Goal: Task Accomplishment & Management: Complete application form

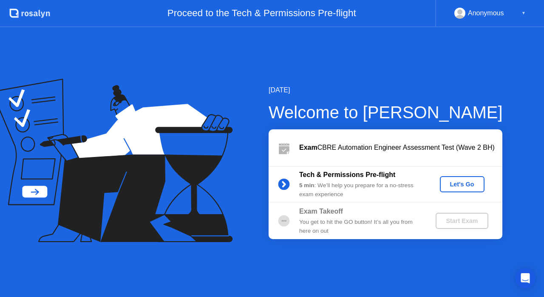
click at [466, 181] on div "Let's Go" at bounding box center [462, 184] width 38 height 7
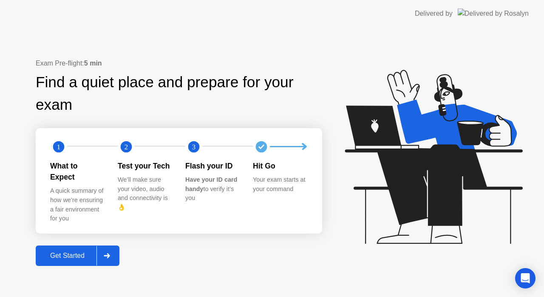
click at [77, 252] on div "Get Started" at bounding box center [67, 256] width 58 height 8
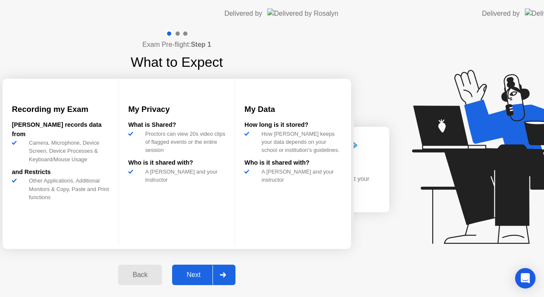
click at [77, 245] on div "Exam Pre-flight: Step 1 What to Expect Recording my Exam [PERSON_NAME] records …" at bounding box center [177, 161] width 354 height 269
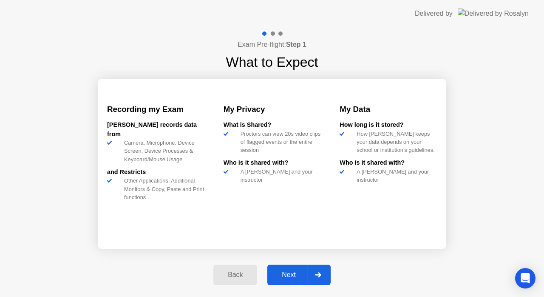
click at [300, 278] on div "Next" at bounding box center [289, 275] width 38 height 8
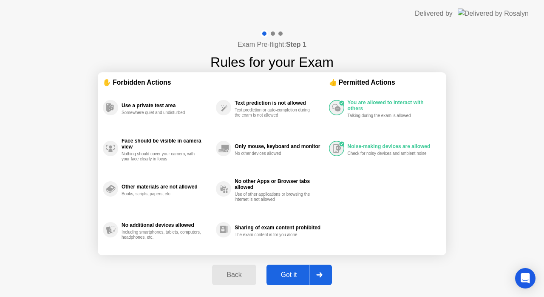
click at [300, 278] on div "Got it" at bounding box center [289, 275] width 40 height 8
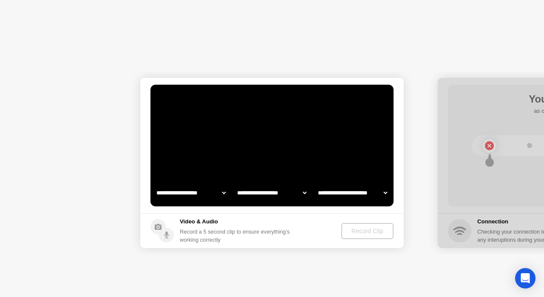
select select "**********"
select select "*******"
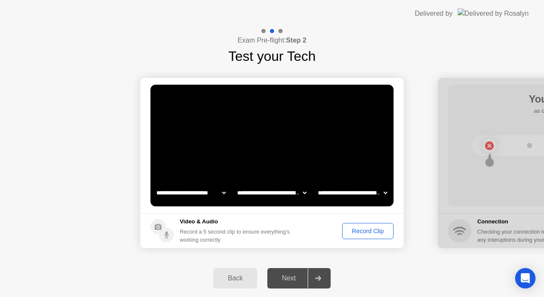
click at [370, 229] on div "Record Clip" at bounding box center [367, 230] width 45 height 7
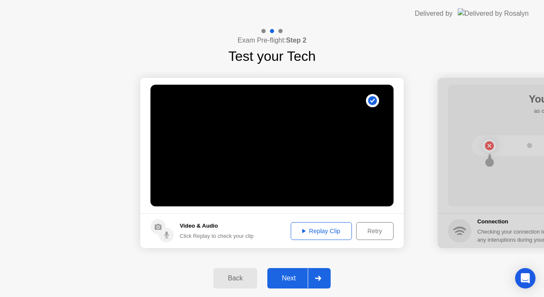
click at [296, 272] on button "Next" at bounding box center [298, 278] width 63 height 20
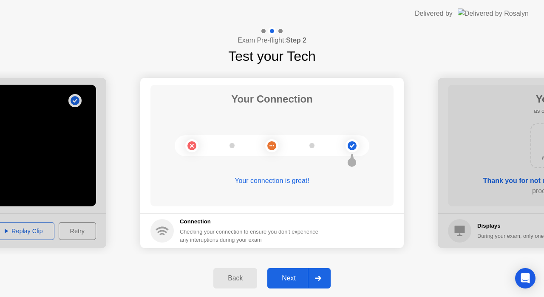
click at [286, 274] on div "Next" at bounding box center [289, 278] width 38 height 8
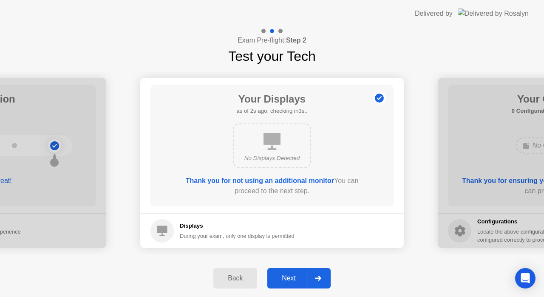
click at [282, 272] on button "Next" at bounding box center [298, 278] width 63 height 20
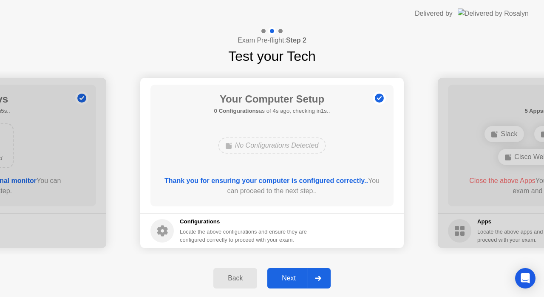
click at [279, 276] on div "Next" at bounding box center [289, 278] width 38 height 8
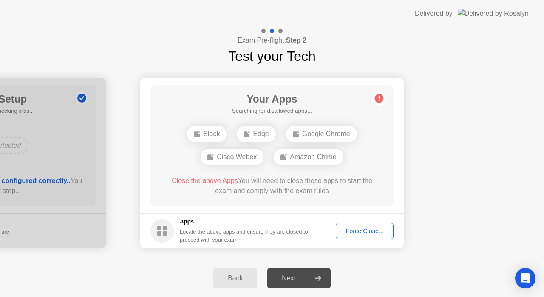
click at [353, 227] on div "Force Close..." at bounding box center [365, 230] width 52 height 7
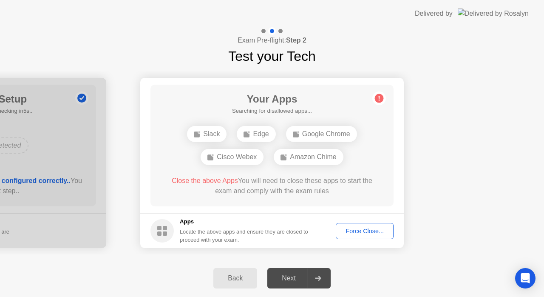
click at [365, 232] on div "Force Close..." at bounding box center [365, 230] width 52 height 7
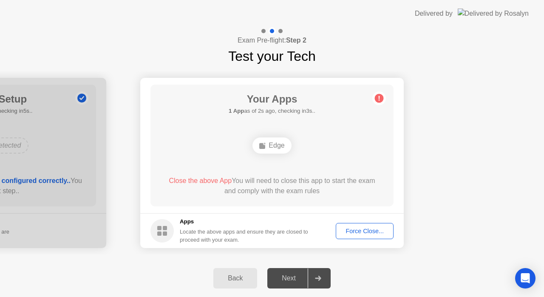
click at [347, 229] on div "Force Close..." at bounding box center [365, 230] width 52 height 7
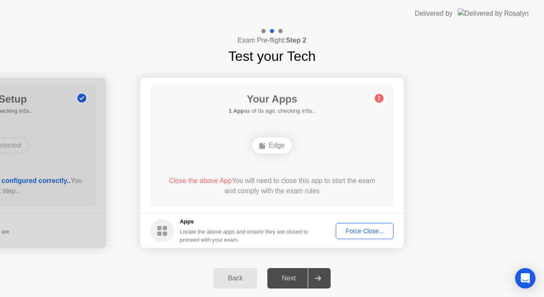
click at [362, 229] on div "Force Close..." at bounding box center [365, 230] width 52 height 7
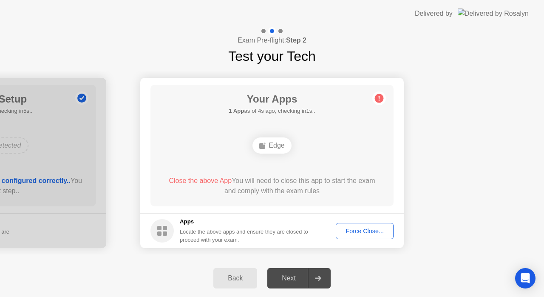
click at [345, 232] on div "Force Close..." at bounding box center [365, 230] width 52 height 7
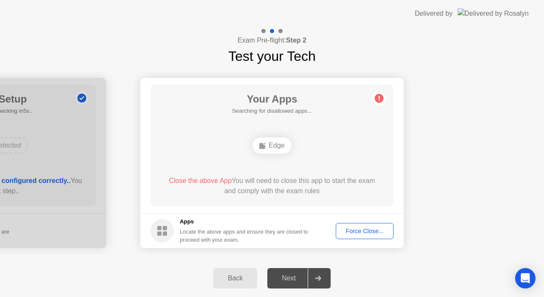
click at [369, 233] on div "Force Close..." at bounding box center [365, 230] width 52 height 7
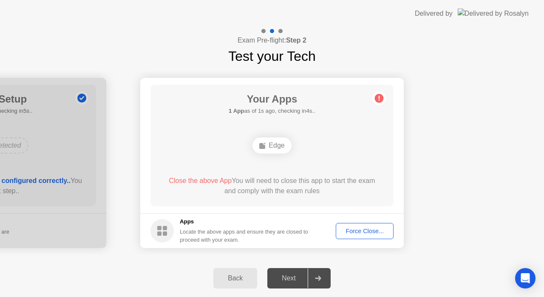
click at [360, 229] on div "Force Close..." at bounding box center [365, 230] width 52 height 7
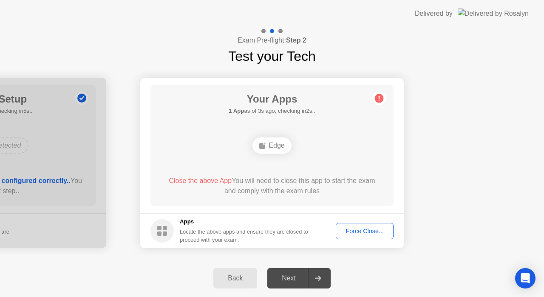
click at [252, 141] on div "Edge" at bounding box center [272, 145] width 195 height 23
click at [337, 132] on div "Your Apps Searching for disallowed apps... Edge Close the above App You will ne…" at bounding box center [271, 146] width 243 height 122
click at [225, 283] on button "Back" at bounding box center [235, 278] width 44 height 20
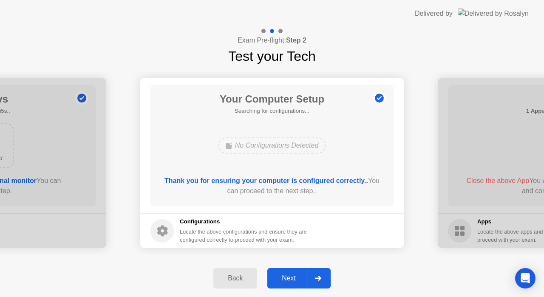
click at [292, 277] on div "Next" at bounding box center [289, 278] width 38 height 8
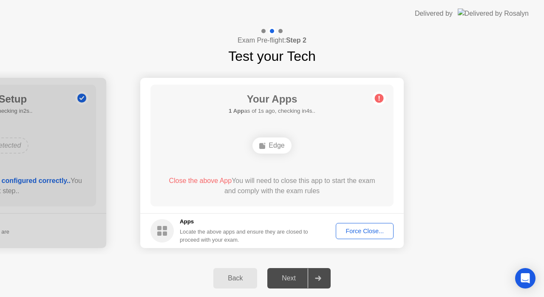
click at [352, 225] on button "Force Close..." at bounding box center [365, 231] width 58 height 16
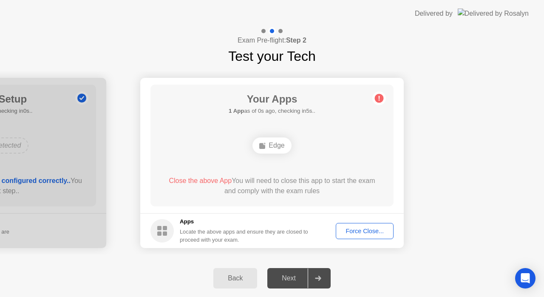
click at [376, 224] on button "Force Close..." at bounding box center [365, 231] width 58 height 16
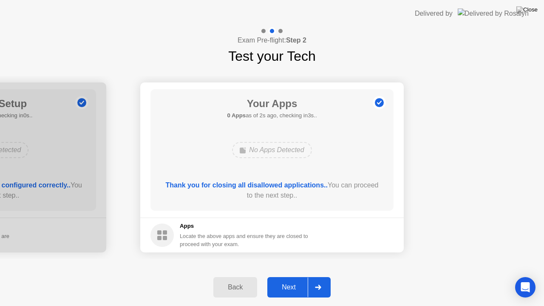
click at [288, 283] on div "Next" at bounding box center [289, 287] width 38 height 8
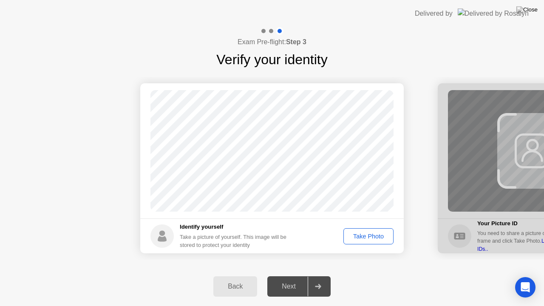
click at [372, 233] on div "Take Photo" at bounding box center [368, 236] width 44 height 7
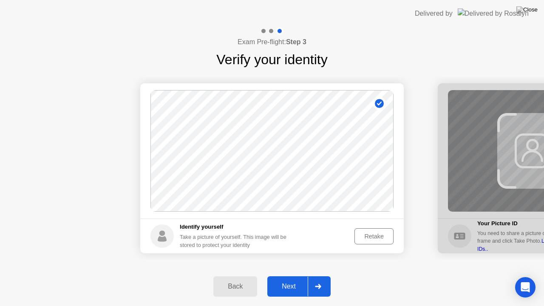
click at [289, 283] on div "Next" at bounding box center [289, 287] width 38 height 8
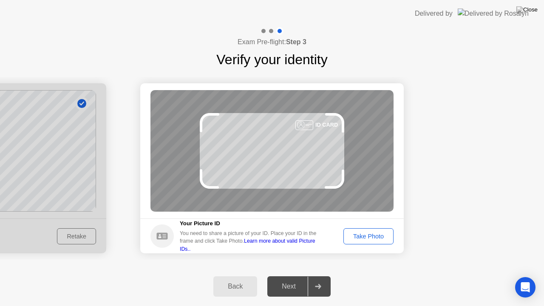
click at [381, 237] on div "Take Photo" at bounding box center [368, 236] width 44 height 7
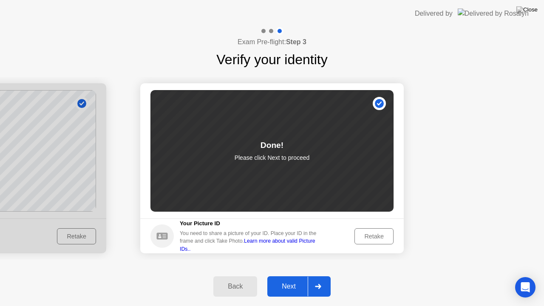
click at [273, 278] on button "Next" at bounding box center [298, 286] width 63 height 20
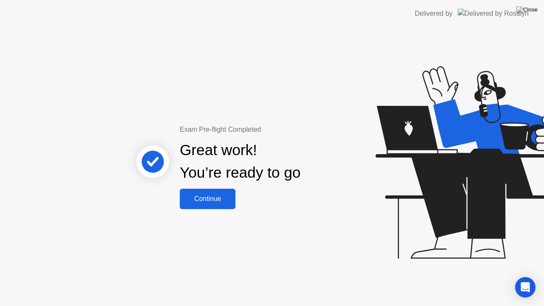
click at [215, 195] on div "Continue" at bounding box center [207, 199] width 51 height 8
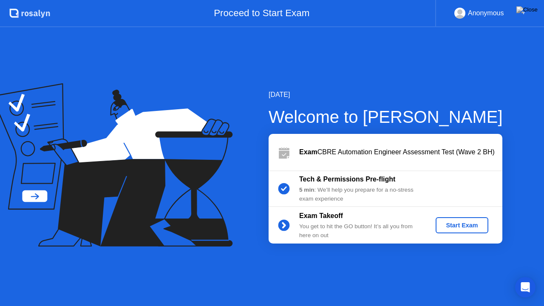
click at [459, 222] on div "Start Exam" at bounding box center [461, 225] width 45 height 7
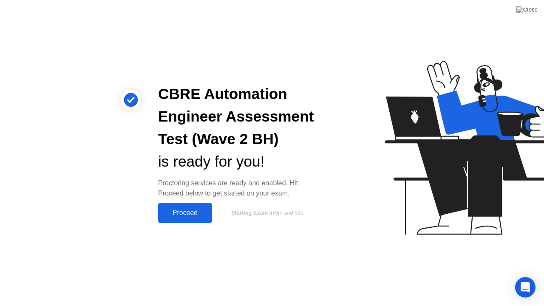
click at [178, 218] on button "Proceed" at bounding box center [185, 213] width 54 height 20
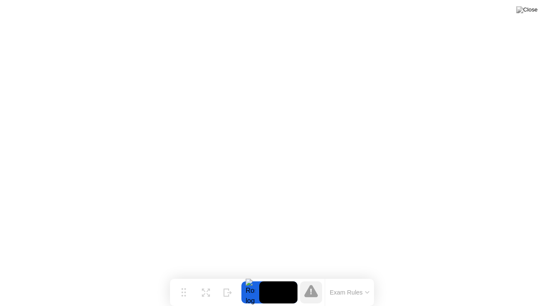
click at [362, 289] on button "Exam Rules" at bounding box center [349, 293] width 45 height 8
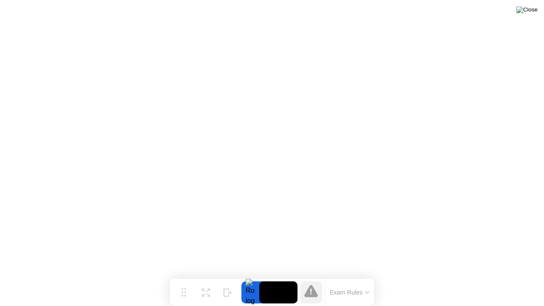
click at [531, 13] on img at bounding box center [526, 9] width 21 height 7
click at [534, 8] on img at bounding box center [526, 9] width 21 height 7
